Goal: Transaction & Acquisition: Purchase product/service

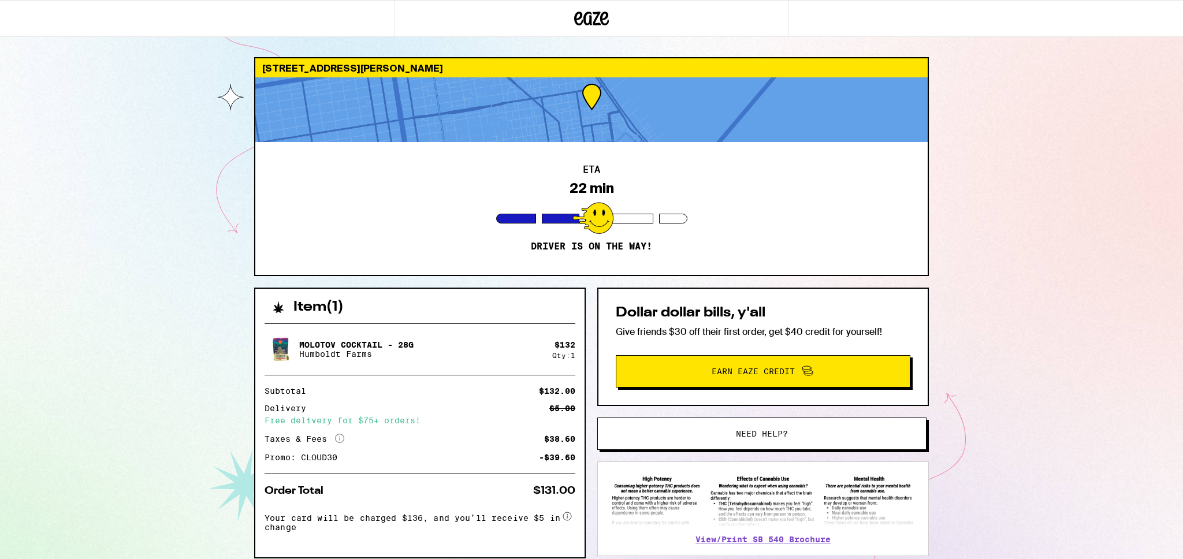
scroll to position [73, 0]
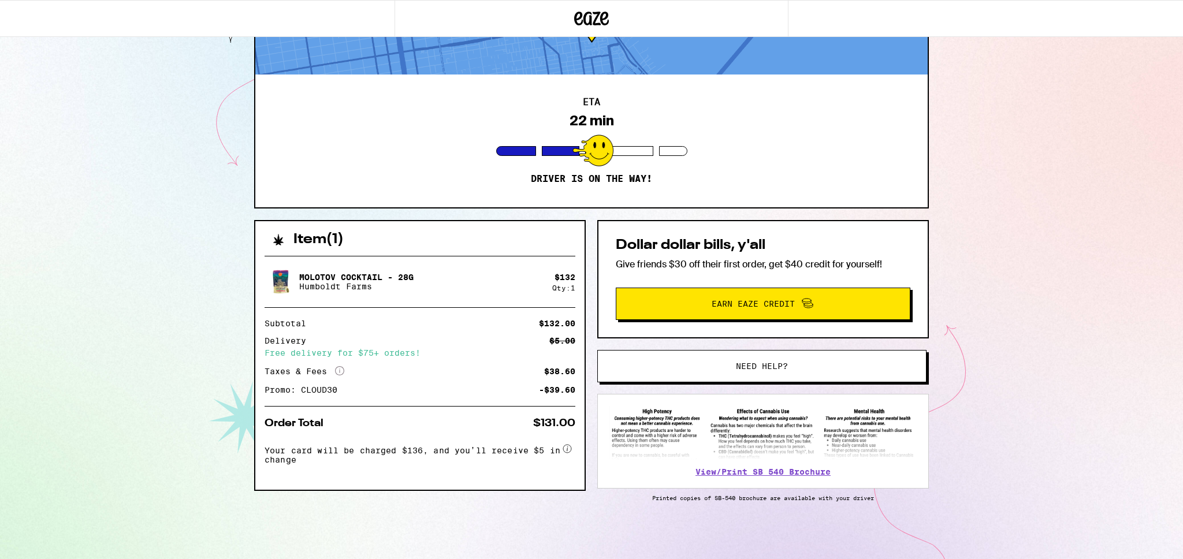
click at [587, 331] on div "Item ( 1 ) Molotov Cocktail - 28g Humboldt Farms $ 132 Qty: 1 Subtotal $132.00 …" at bounding box center [591, 389] width 675 height 339
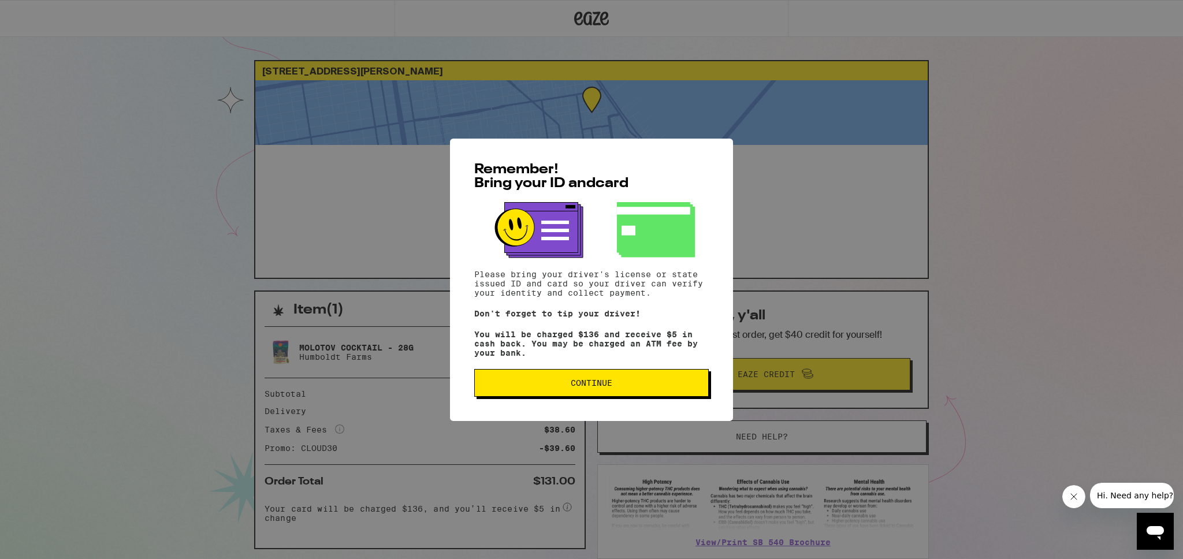
click at [650, 382] on span "Continue" at bounding box center [591, 383] width 215 height 8
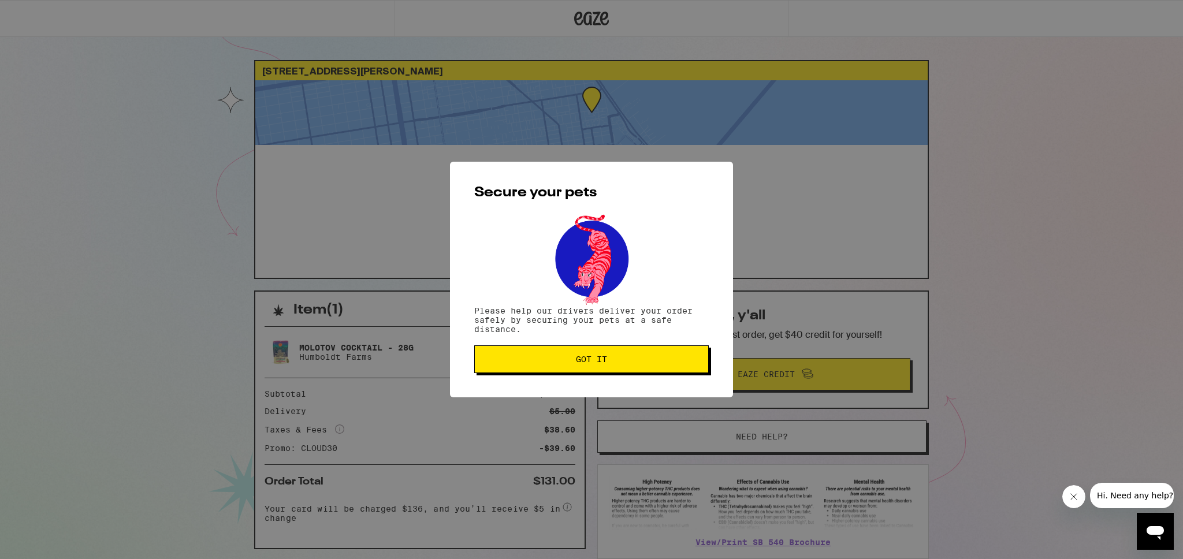
click at [629, 367] on button "Got it" at bounding box center [591, 359] width 234 height 28
